Goal: Information Seeking & Learning: Learn about a topic

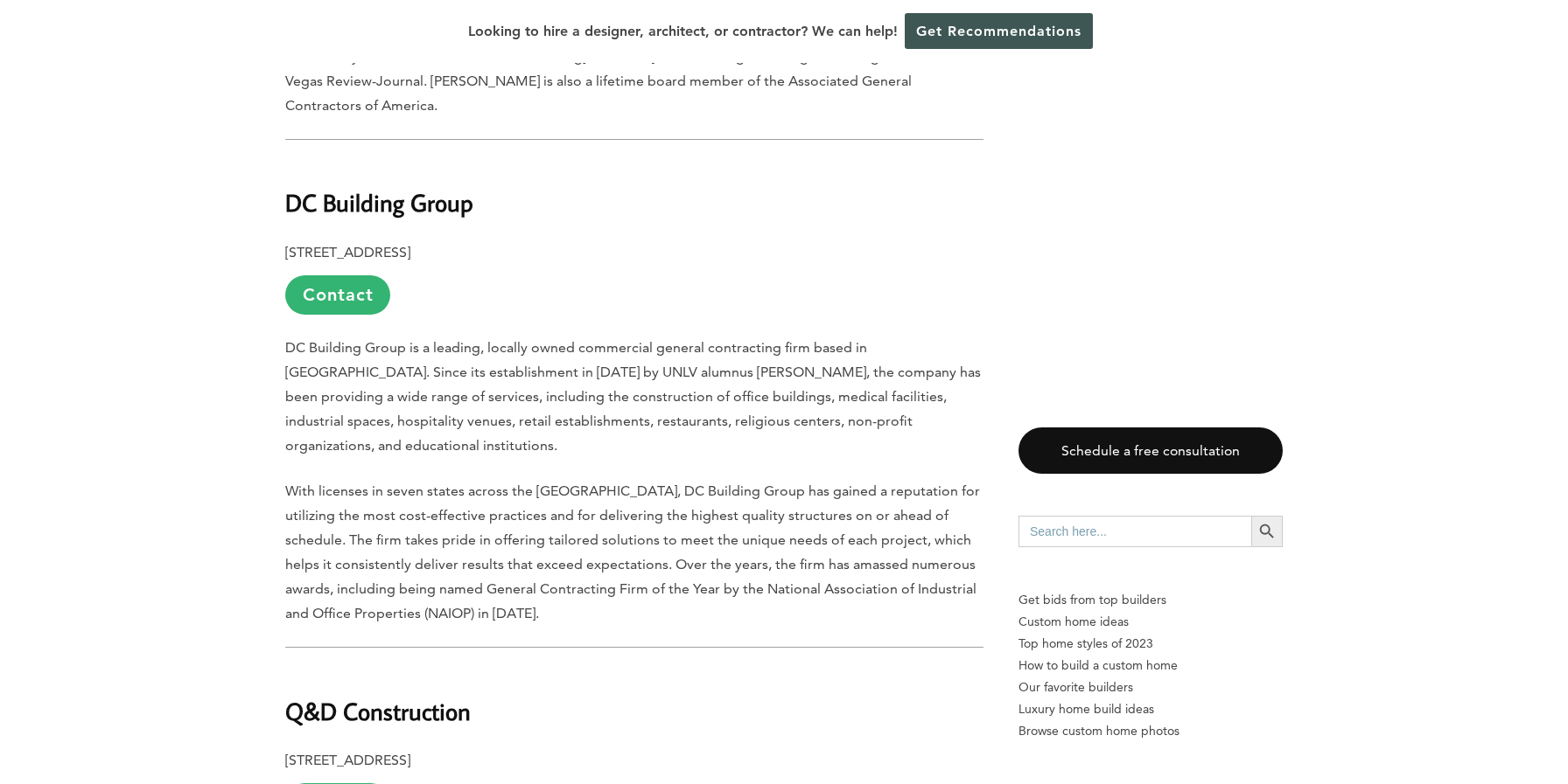
scroll to position [1520, 0]
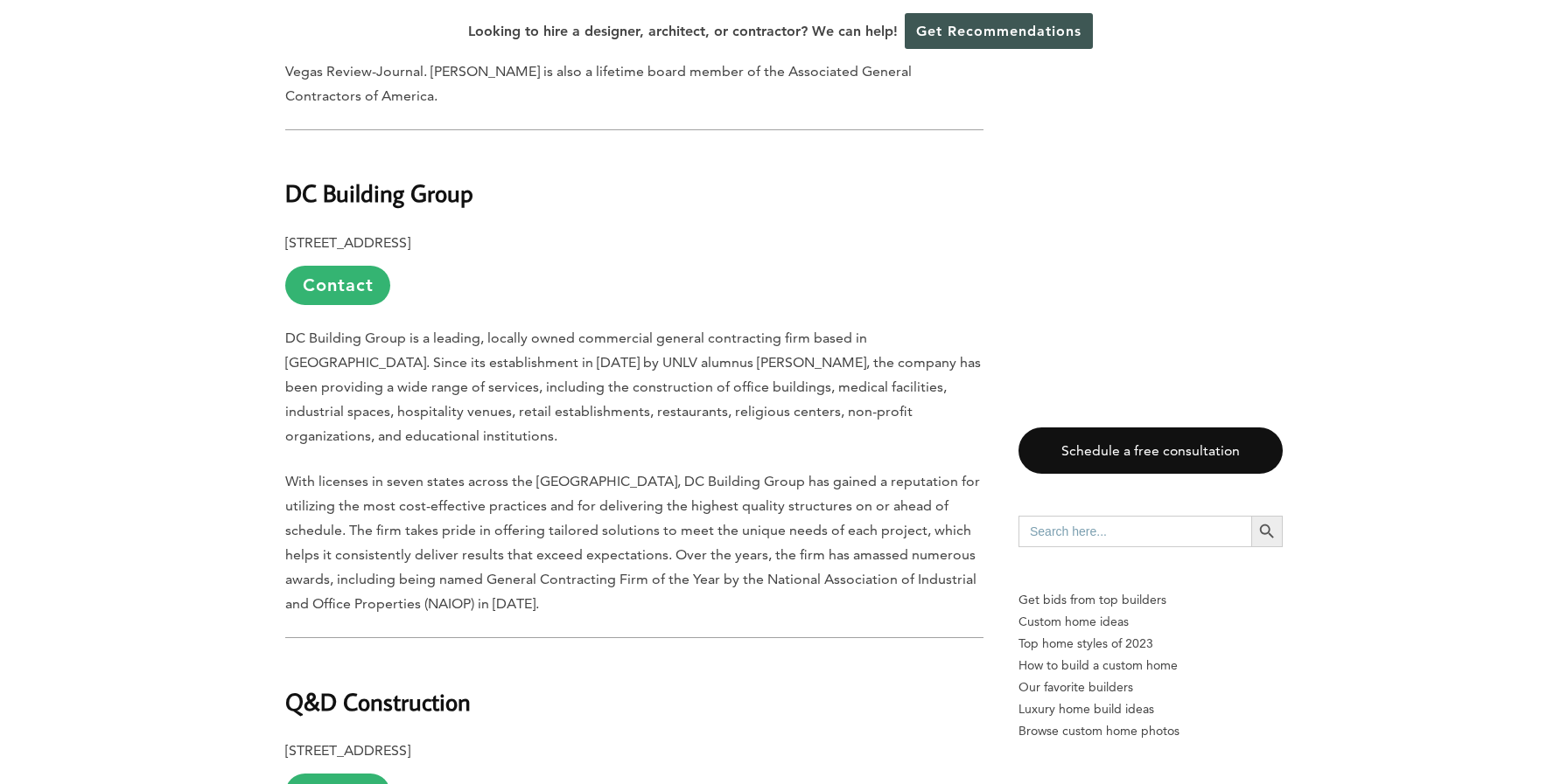
click at [410, 177] on b "DC Building Group" at bounding box center [379, 192] width 188 height 30
copy div "DC Building Group"
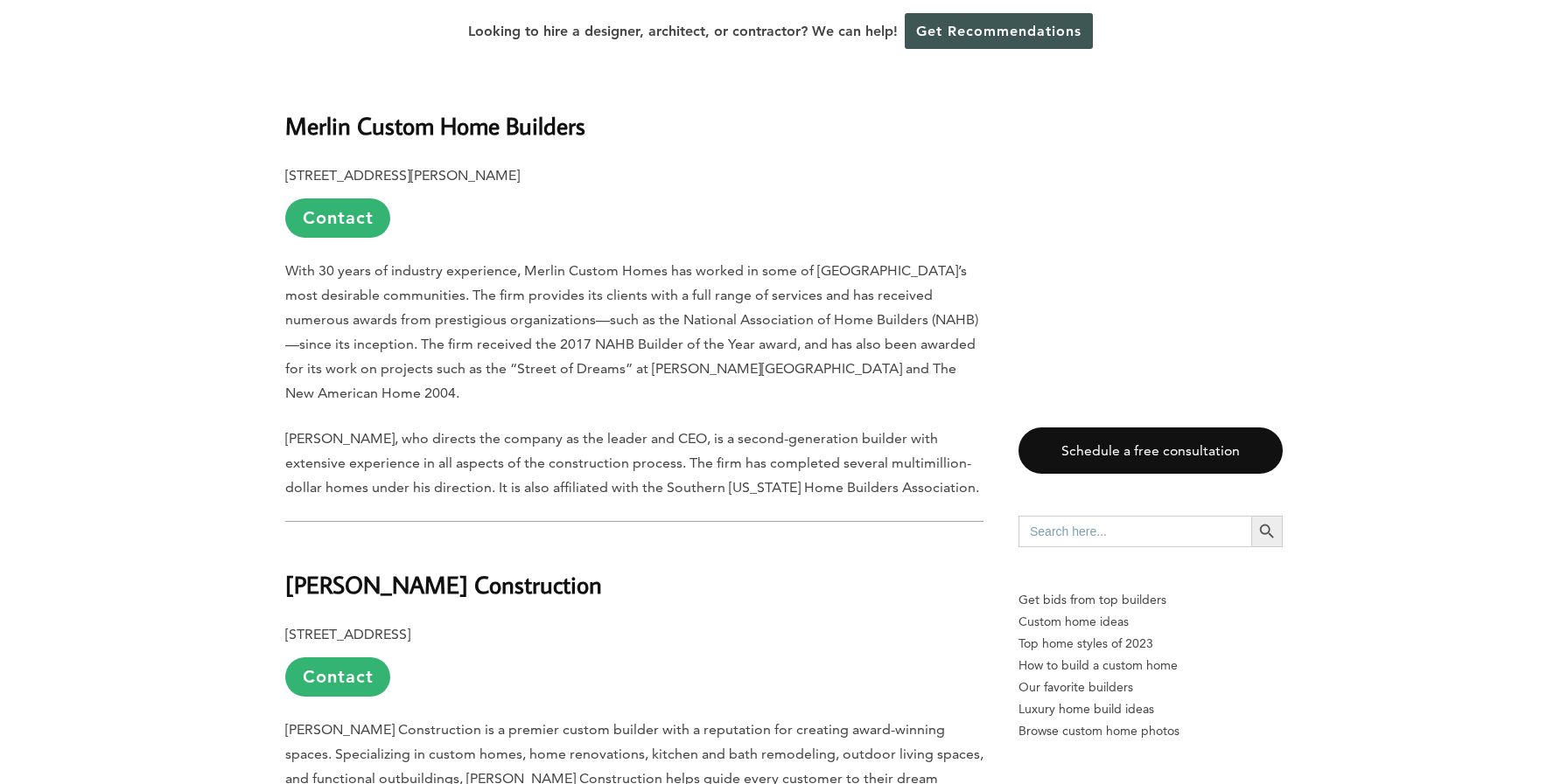
scroll to position [2604, 0]
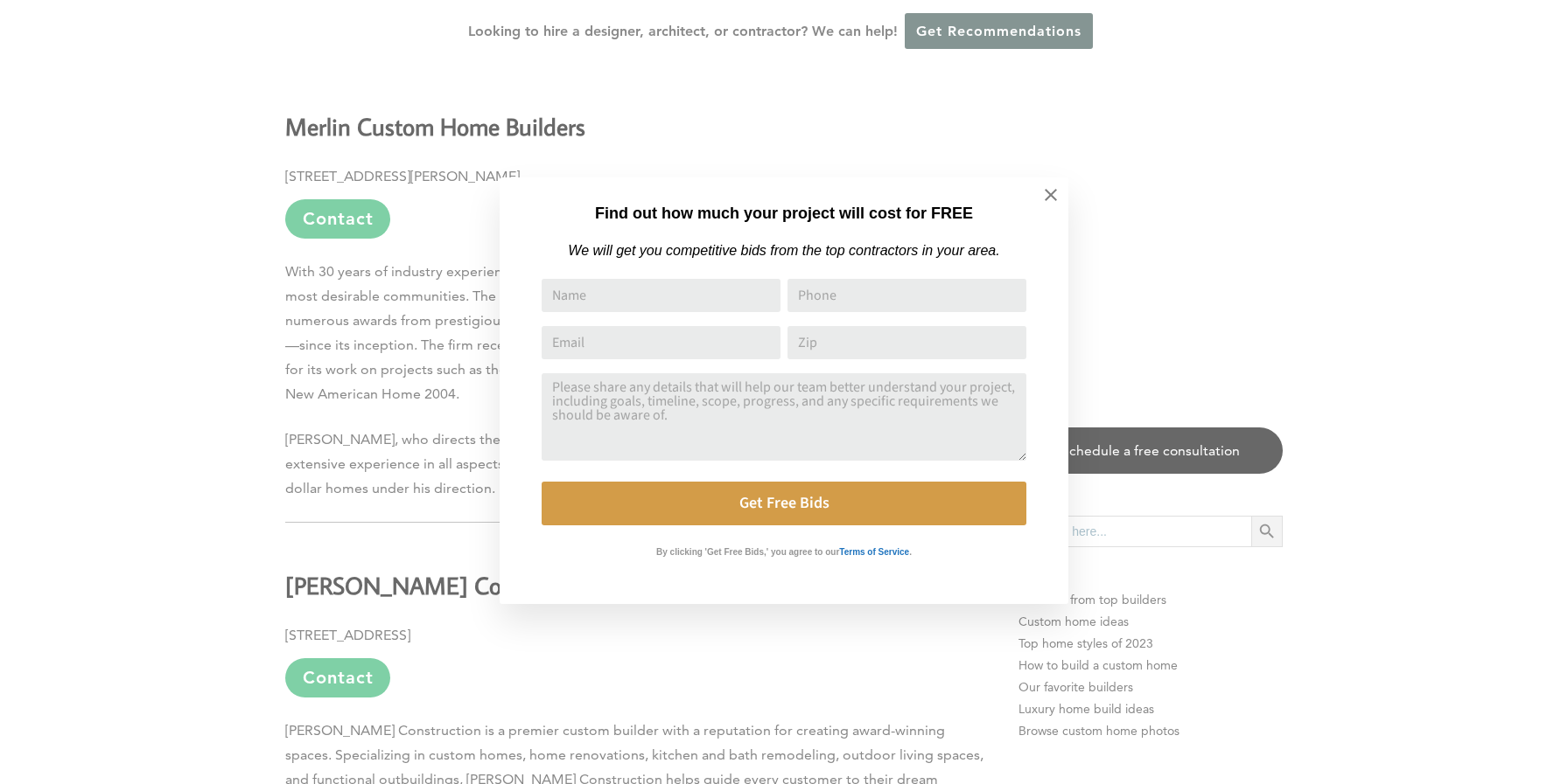
drag, startPoint x: 1055, startPoint y: 191, endPoint x: 983, endPoint y: 239, distance: 86.5
click at [1054, 191] on icon at bounding box center [1051, 195] width 20 height 20
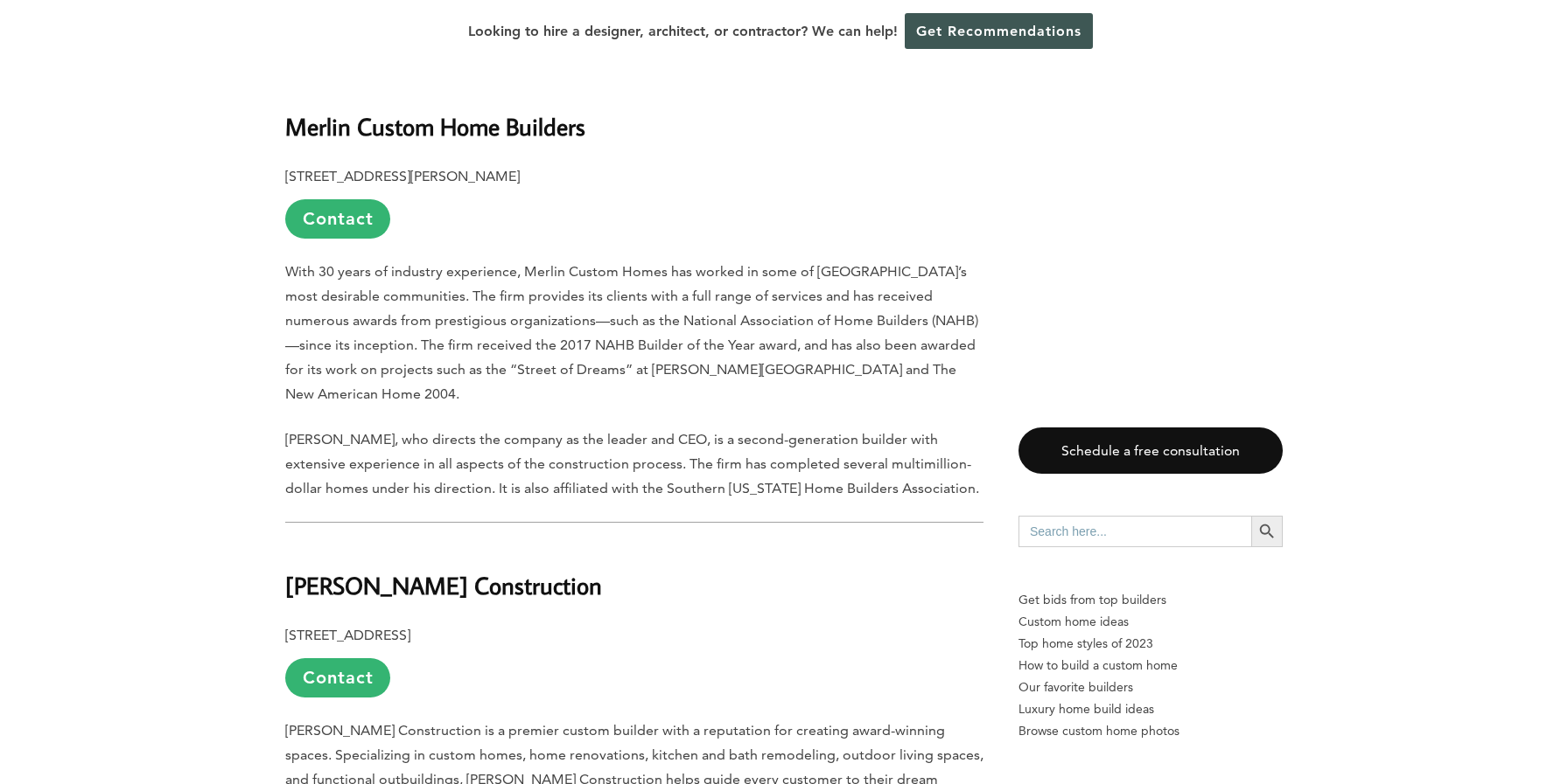
click at [423, 570] on b "[PERSON_NAME] Construction" at bounding box center [443, 585] width 317 height 30
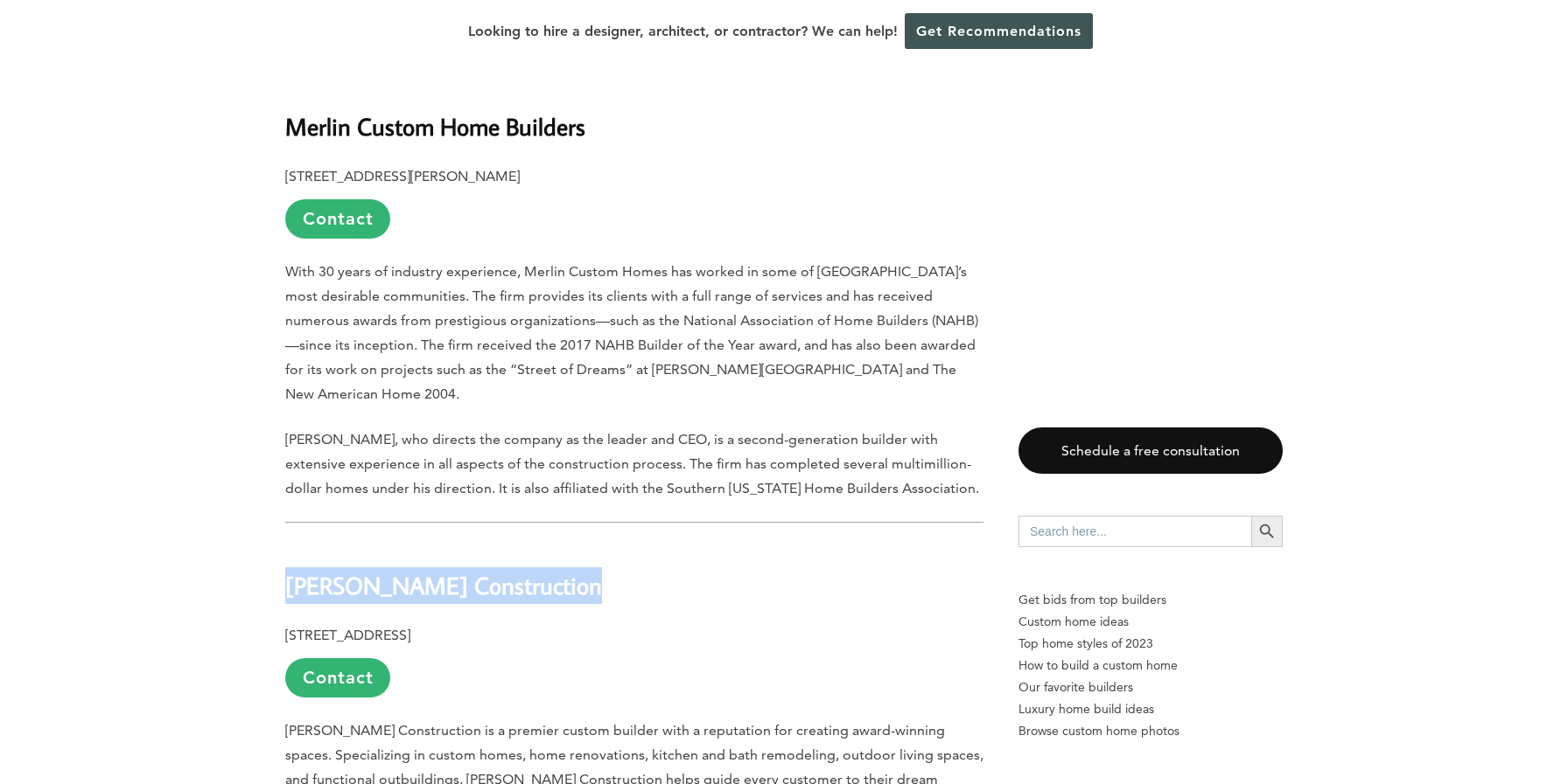
click at [423, 570] on b "[PERSON_NAME] Construction" at bounding box center [443, 585] width 317 height 30
copy div "[PERSON_NAME] Construction"
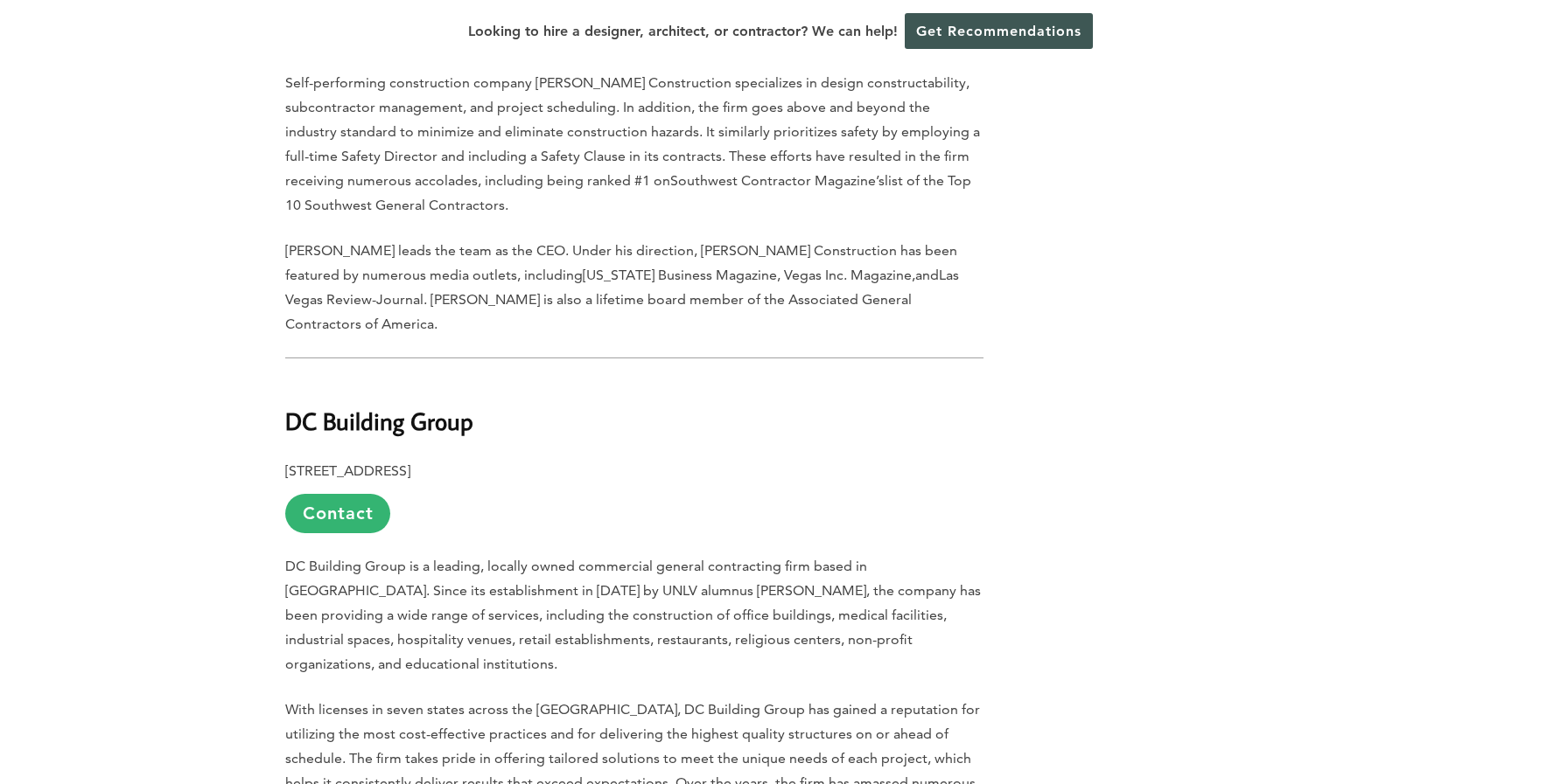
scroll to position [0, 0]
